Goal: Task Accomplishment & Management: Manage account settings

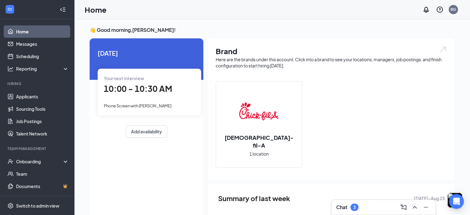
drag, startPoint x: 225, startPoint y: 9, endPoint x: 230, endPoint y: 0, distance: 10.8
click at [225, 9] on div "Home BG" at bounding box center [271, 9] width 395 height 19
click at [22, 95] on link "Applicants" at bounding box center [42, 96] width 53 height 12
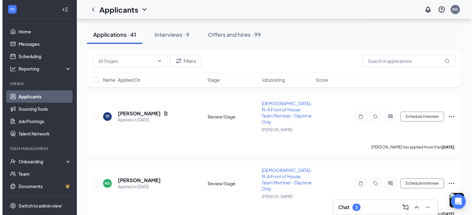
scroll to position [1563, 0]
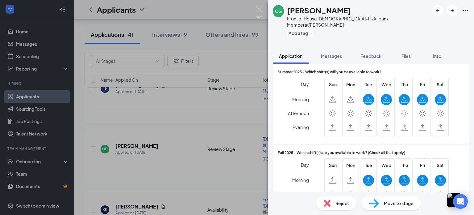
scroll to position [1002, 0]
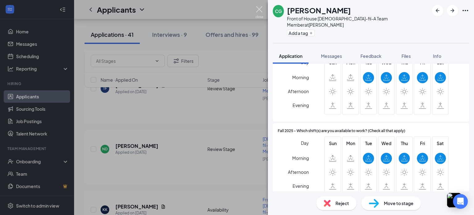
click at [256, 12] on img at bounding box center [260, 12] width 8 height 12
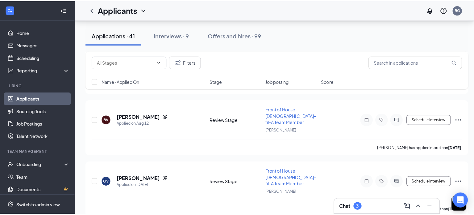
scroll to position [1231, 0]
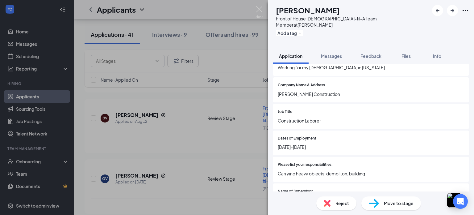
scroll to position [550, 0]
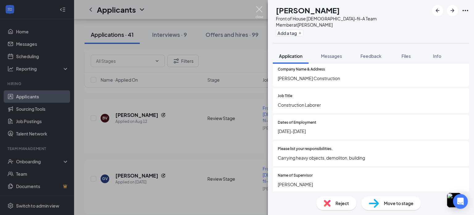
click at [259, 10] on img at bounding box center [260, 12] width 8 height 12
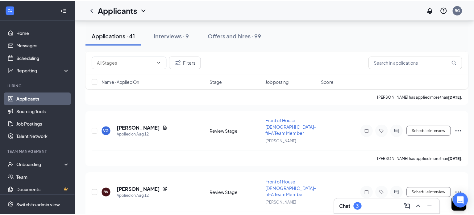
scroll to position [1138, 0]
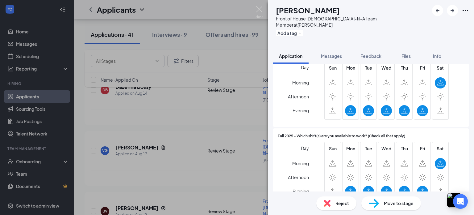
scroll to position [1301, 0]
click at [257, 13] on img at bounding box center [260, 12] width 8 height 12
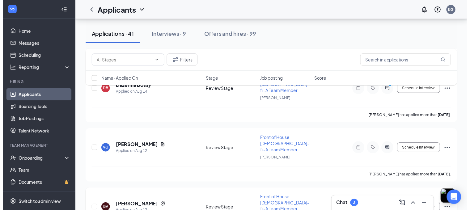
scroll to position [1092, 0]
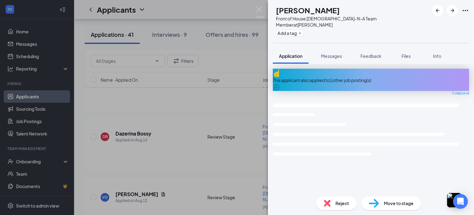
drag, startPoint x: 285, startPoint y: 142, endPoint x: 336, endPoint y: 133, distance: 52.0
click at [336, 133] on div "This applicant also applied to 1 other job posting(s) Collapse all Loading inte…" at bounding box center [371, 130] width 196 height 123
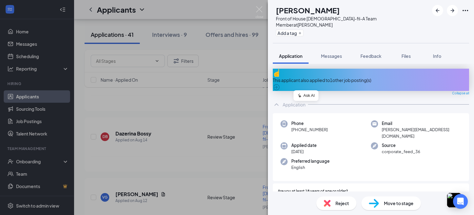
click at [262, 12] on img at bounding box center [260, 12] width 8 height 12
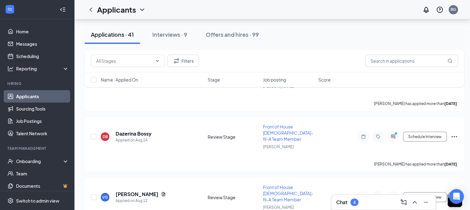
click at [378, 203] on div "Chat 4" at bounding box center [383, 202] width 94 height 10
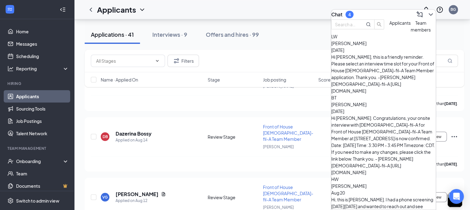
click at [427, 14] on icon "ChevronDown" at bounding box center [430, 14] width 7 height 7
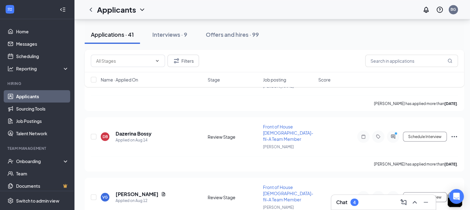
click at [277, 46] on div "Applications · 41 Interviews · 9 Offers and hires · 99" at bounding box center [274, 34] width 379 height 31
click at [278, 22] on div "Applications · 41 Interviews · 9 Offers and hires · 99" at bounding box center [274, 34] width 379 height 31
click at [364, 203] on div "Chat 4" at bounding box center [383, 202] width 94 height 10
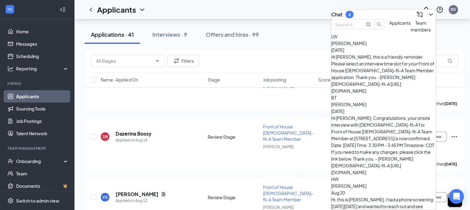
click at [410, 32] on span "Team members" at bounding box center [420, 26] width 20 height 12
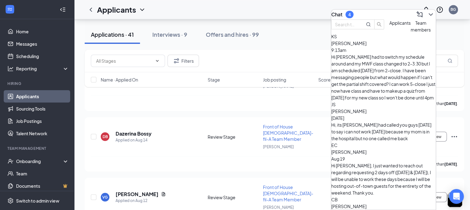
click at [390, 53] on div "[PERSON_NAME] 9:13am" at bounding box center [383, 47] width 104 height 14
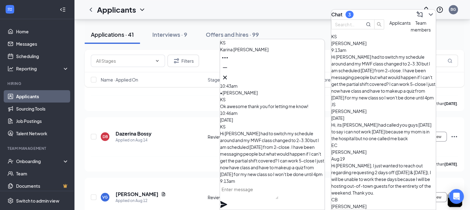
click at [228, 71] on icon "Minimize" at bounding box center [224, 67] width 7 height 7
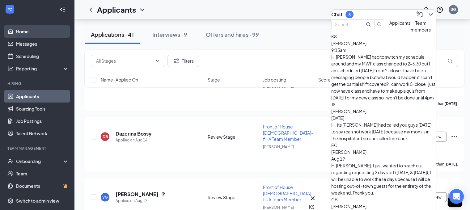
click at [23, 34] on link "Home" at bounding box center [42, 31] width 53 height 12
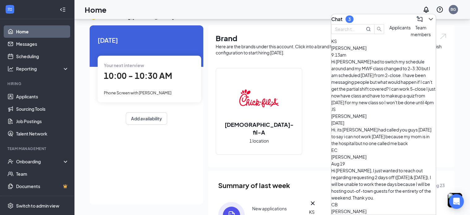
scroll to position [87, 0]
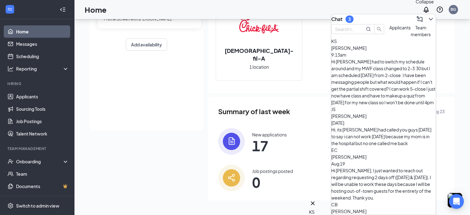
click at [427, 17] on icon "ChevronDown" at bounding box center [430, 18] width 7 height 7
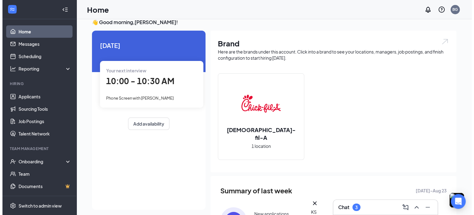
scroll to position [0, 0]
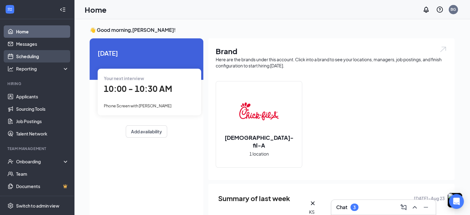
click at [26, 57] on link "Scheduling" at bounding box center [42, 56] width 53 height 12
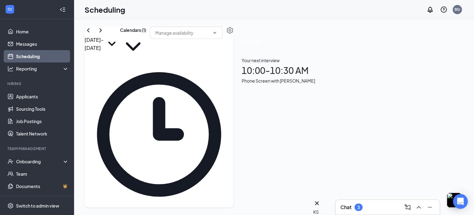
scroll to position [499, 0]
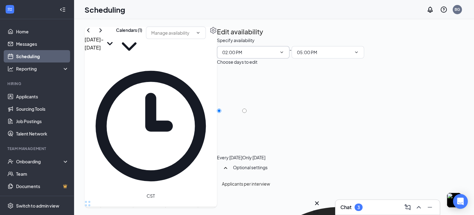
click at [284, 55] on icon "ChevronDown" at bounding box center [281, 52] width 5 height 5
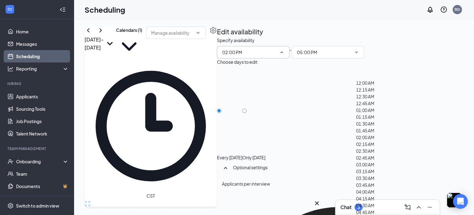
scroll to position [836, 0]
type input "03:00 PM"
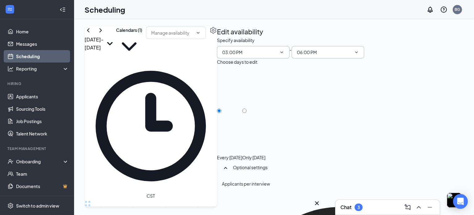
click at [352, 56] on input "06:00 PM" at bounding box center [324, 52] width 55 height 7
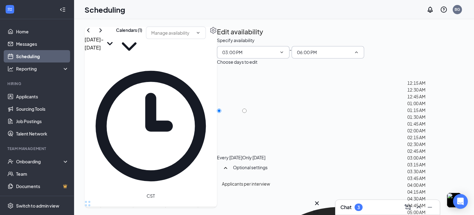
scroll to position [902, 0]
type input "05:00 PM"
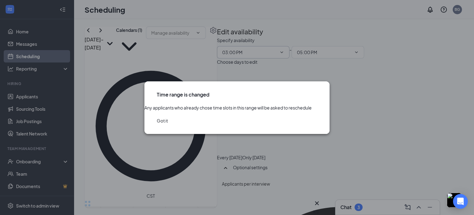
click at [168, 124] on button "Got it" at bounding box center [162, 120] width 11 height 7
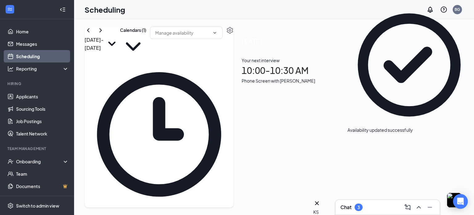
scroll to position [501, 0]
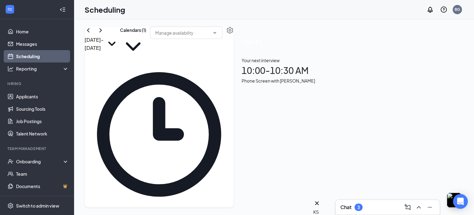
click at [374, 212] on div "Chat 3" at bounding box center [388, 207] width 94 height 10
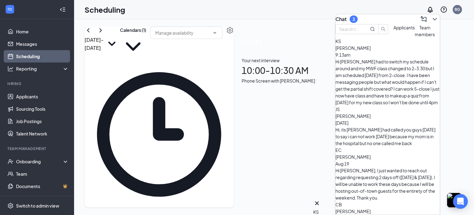
click at [374, 74] on div "Hi [PERSON_NAME] had to switch my schedule around and my MWF class changed to 2…" at bounding box center [388, 82] width 104 height 48
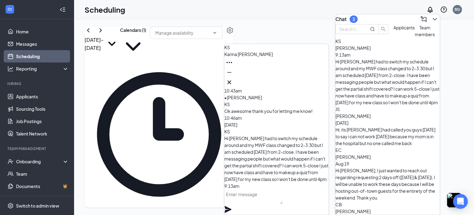
click at [251, 203] on textarea at bounding box center [253, 196] width 58 height 15
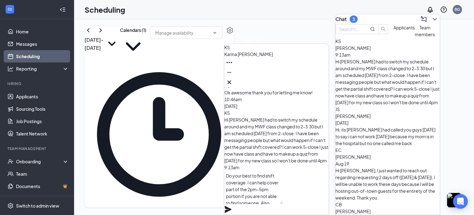
scroll to position [0, 0]
click at [283, 184] on textarea "Do your best to find shift coverage. I can help cover part of the 2pm-5pm porti…" at bounding box center [253, 186] width 58 height 33
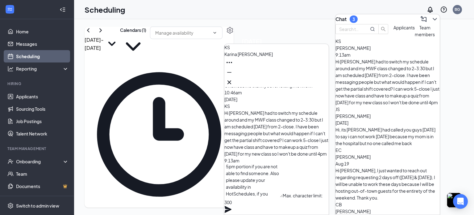
scroll to position [31, 0]
type textarea "Do your best to find shift coverage (let us know what you can figure out). I ca…"
click at [232, 205] on icon "Plane" at bounding box center [227, 208] width 7 height 7
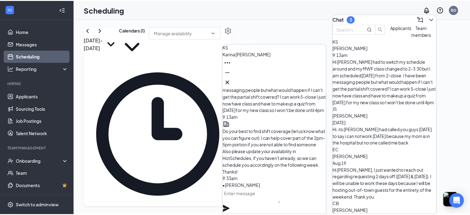
scroll to position [0, 0]
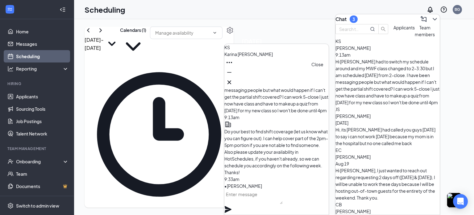
click at [233, 81] on icon "Cross" at bounding box center [229, 81] width 7 height 7
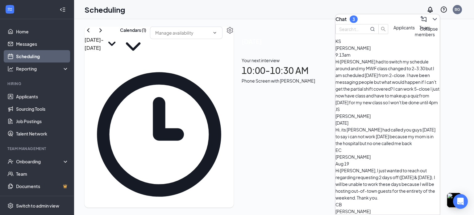
click at [432, 21] on button at bounding box center [435, 19] width 10 height 10
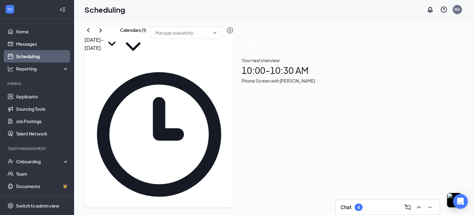
click at [376, 207] on div "Chat 4" at bounding box center [388, 207] width 94 height 10
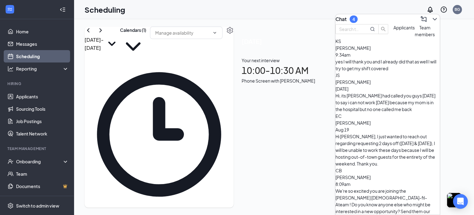
click at [371, 51] on span "[PERSON_NAME]" at bounding box center [353, 48] width 35 height 6
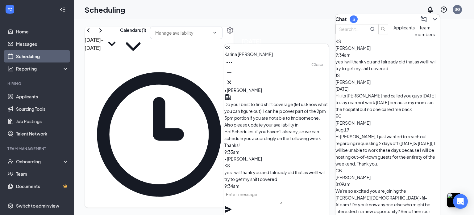
click at [233, 81] on icon "Cross" at bounding box center [229, 81] width 7 height 7
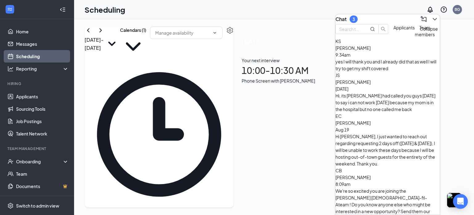
click at [431, 18] on icon "ChevronDown" at bounding box center [434, 18] width 7 height 7
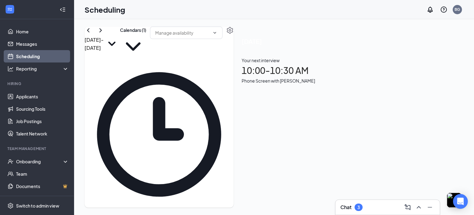
click at [182, 21] on div "[DATE] - [DATE] Calendars (1) CST Sun 24 Mon 25 Tue 26 Wed 27 Thu 28 Fri 29 Sat…" at bounding box center [274, 116] width 400 height 195
click at [26, 30] on link "Home" at bounding box center [42, 31] width 53 height 12
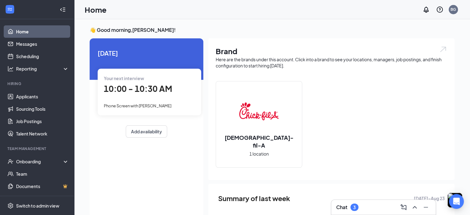
click at [146, 101] on div "Your next interview 10:00 - 10:30 AM Phone Screen with [PERSON_NAME]" at bounding box center [149, 92] width 103 height 46
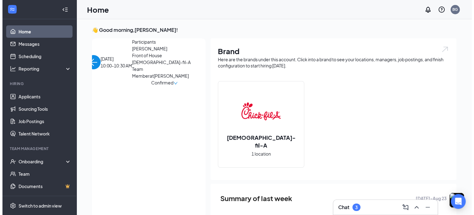
scroll to position [2, 0]
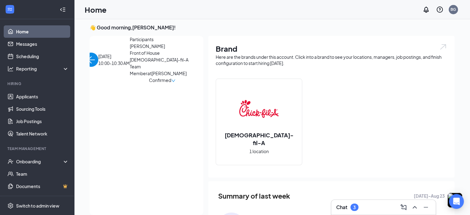
click at [130, 49] on span "[PERSON_NAME]" at bounding box center [162, 46] width 65 height 7
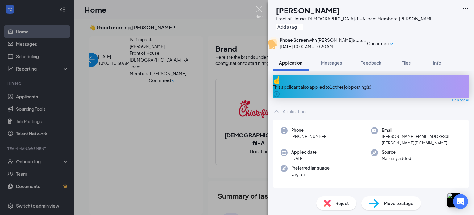
click at [257, 11] on img at bounding box center [260, 12] width 8 height 12
